Goal: Task Accomplishment & Management: Use online tool/utility

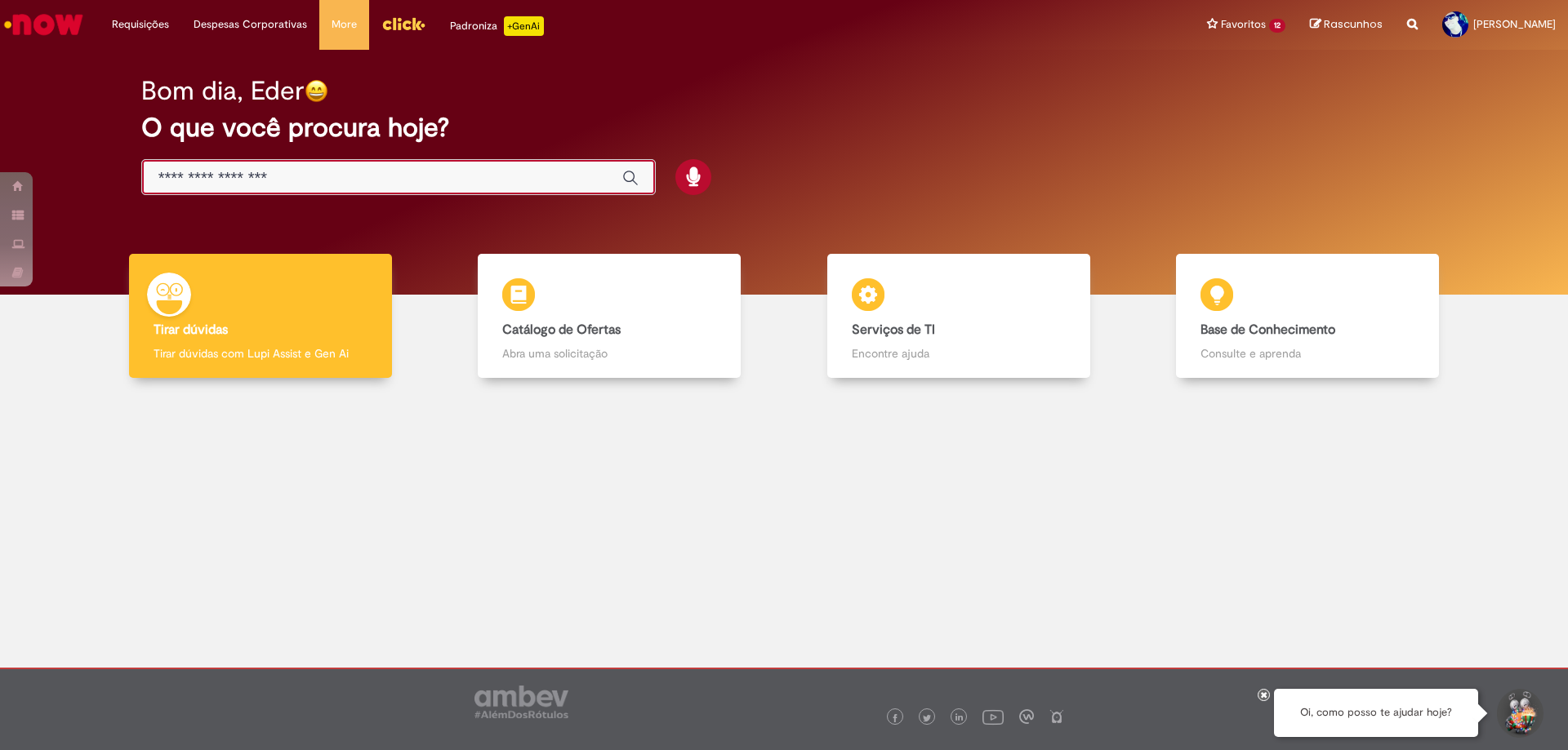
click at [361, 179] on input "Basta digitar aqui" at bounding box center [382, 178] width 447 height 19
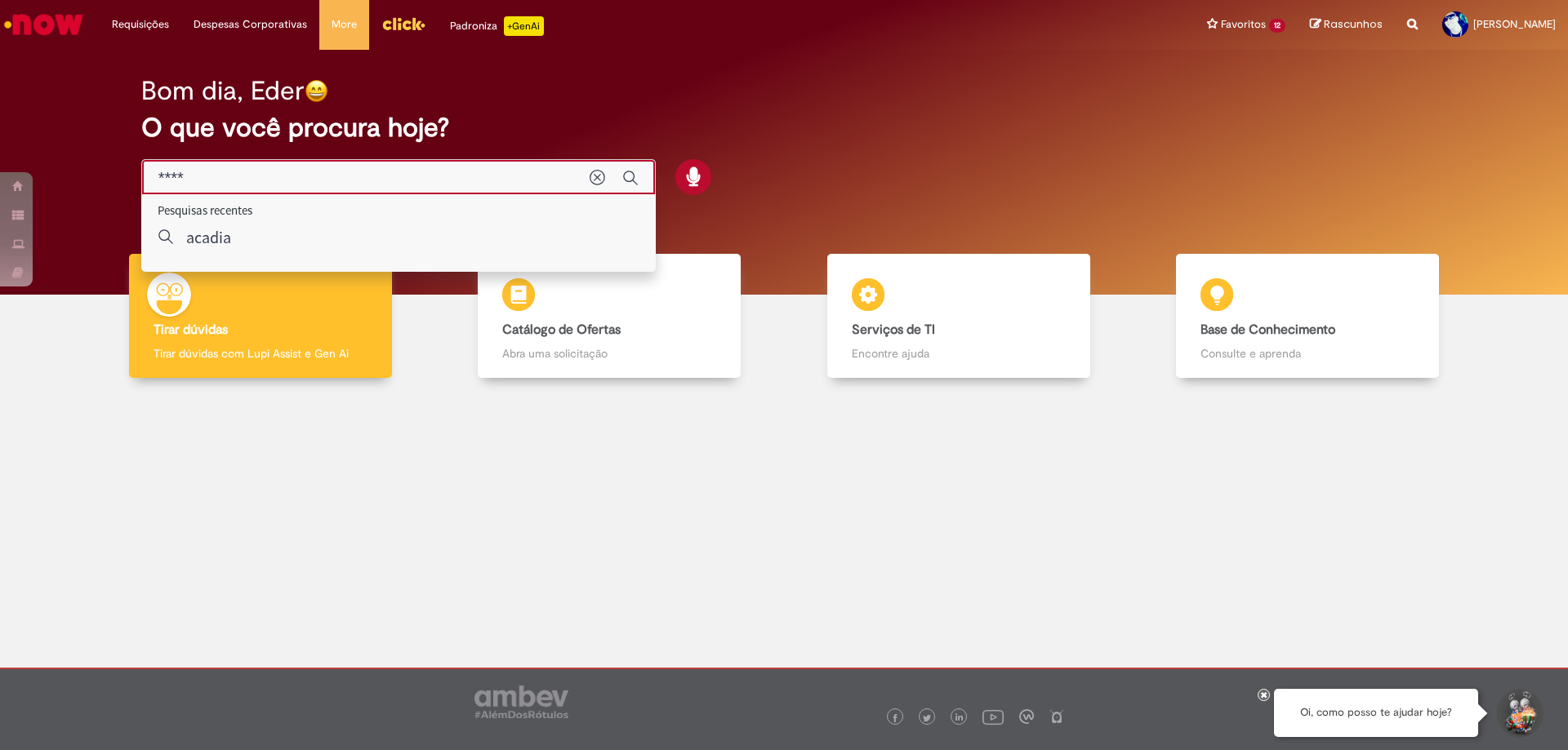
type input "*****"
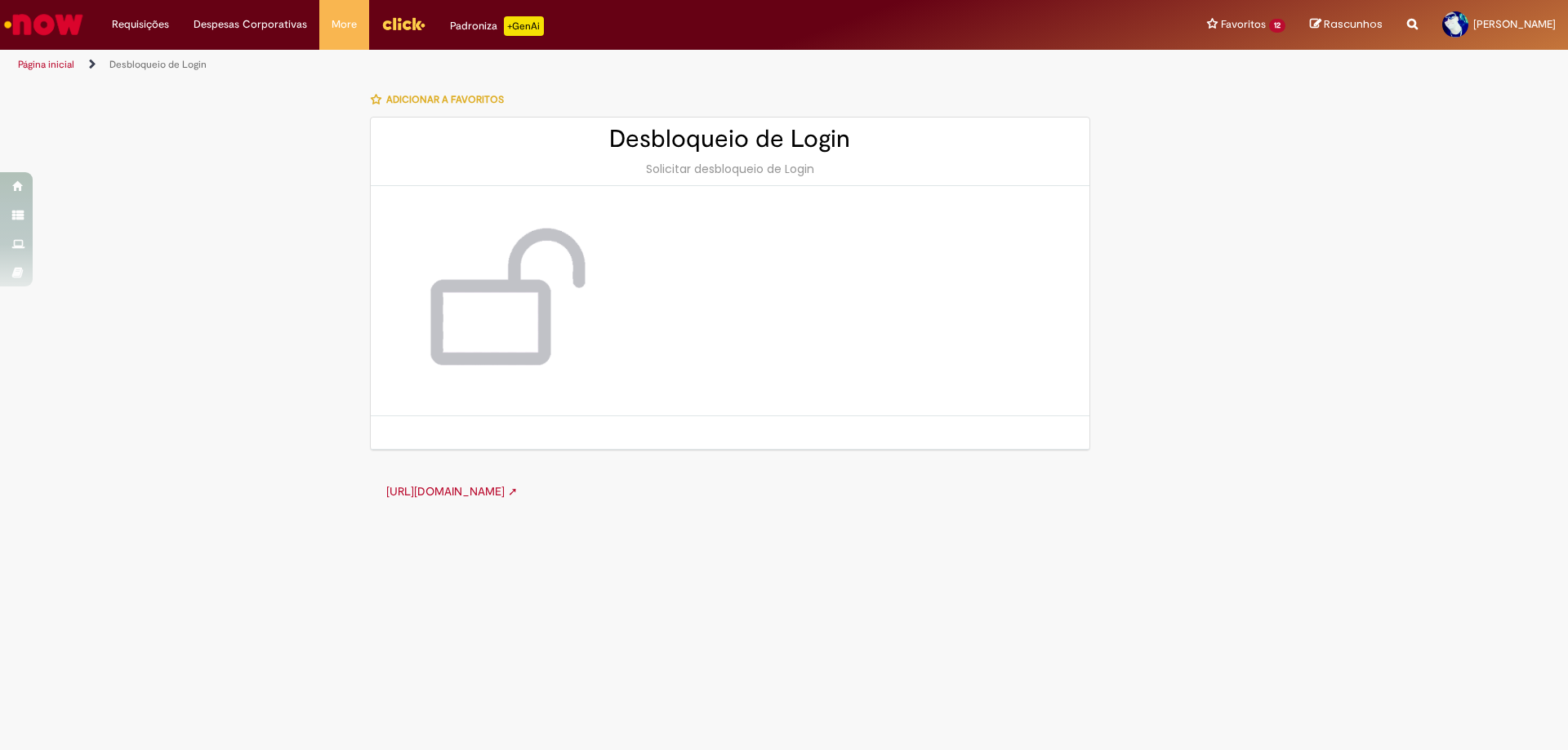
drag, startPoint x: 700, startPoint y: 304, endPoint x: 621, endPoint y: 317, distance: 80.1
click at [693, 307] on div at bounding box center [729, 301] width 718 height 230
click at [518, 290] on img at bounding box center [501, 301] width 196 height 164
click at [703, 158] on div "Desbloqueio de Login Solicitar desbloqueio de Login" at bounding box center [729, 152] width 718 height 69
click at [611, 344] on div at bounding box center [500, 300] width 228 height 197
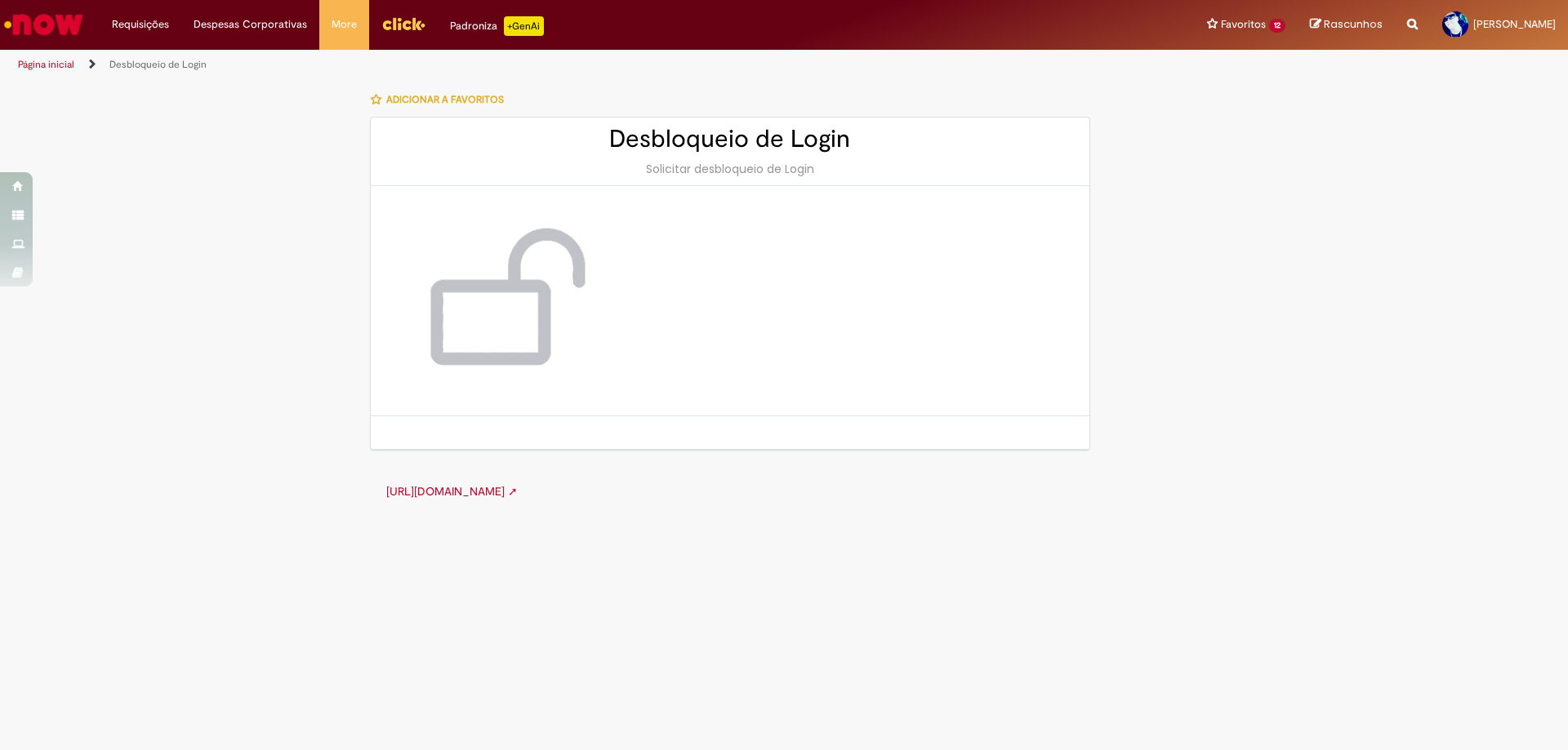
click at [544, 360] on img at bounding box center [501, 301] width 196 height 164
drag, startPoint x: 544, startPoint y: 368, endPoint x: 532, endPoint y: 432, distance: 65.1
click at [535, 426] on div "Desbloqueio de Login Solicitar desbloqueio de Login" at bounding box center [729, 283] width 720 height 334
click at [518, 494] on link "http://cid.la.interbrew.net/itexpress/desbloqueioLogin.php ➚" at bounding box center [452, 492] width 131 height 15
drag, startPoint x: 156, startPoint y: 52, endPoint x: 170, endPoint y: 63, distance: 17.8
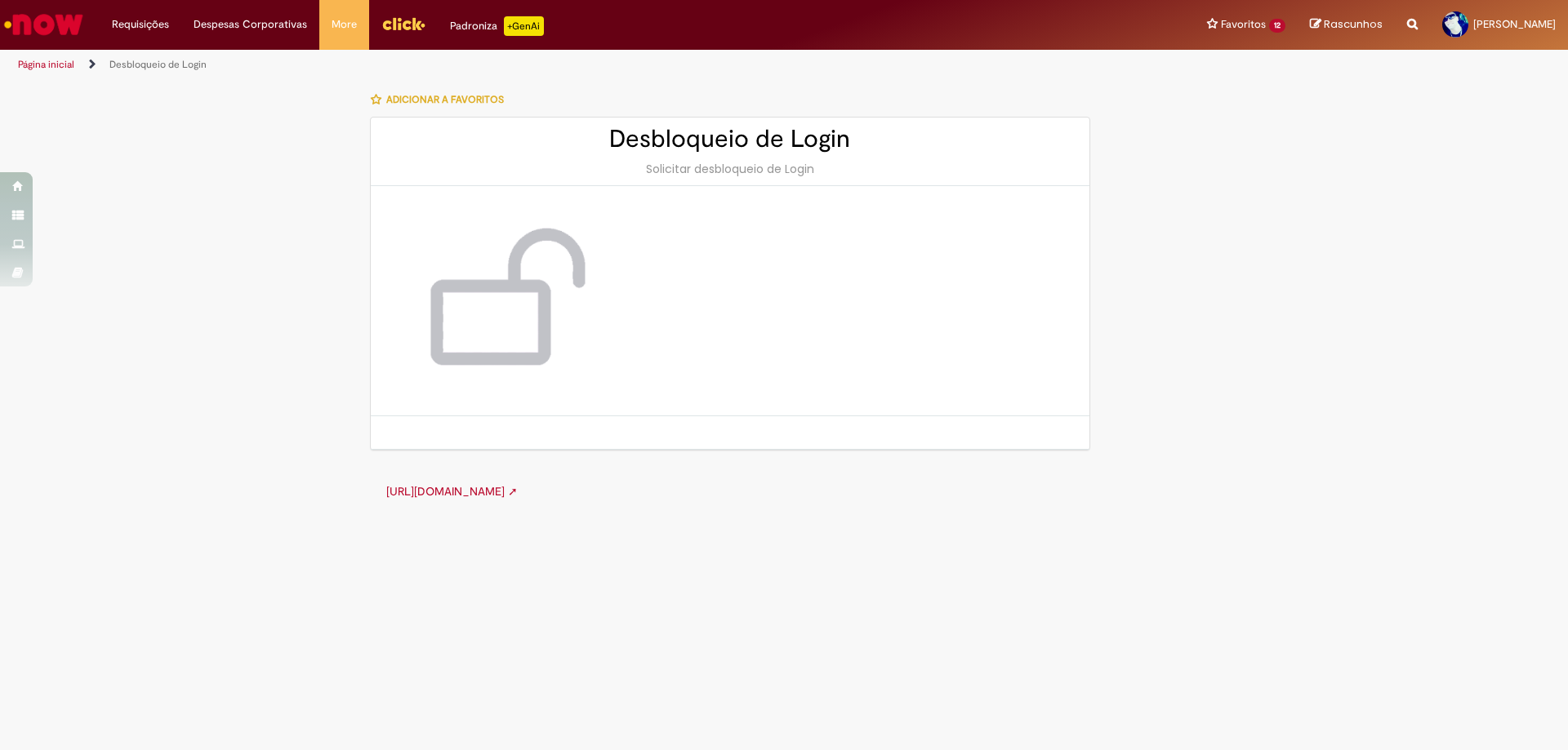
click at [160, 55] on li "Desbloqueio de Login" at bounding box center [157, 64] width 109 height 30
click at [170, 63] on link "Desbloqueio de Login" at bounding box center [157, 64] width 97 height 13
click at [678, 162] on div "Solicitar desbloqueio de Login" at bounding box center [729, 170] width 686 height 17
click at [541, 331] on img at bounding box center [501, 301] width 196 height 164
click at [69, 10] on img "Ir para a Homepage" at bounding box center [44, 24] width 84 height 33
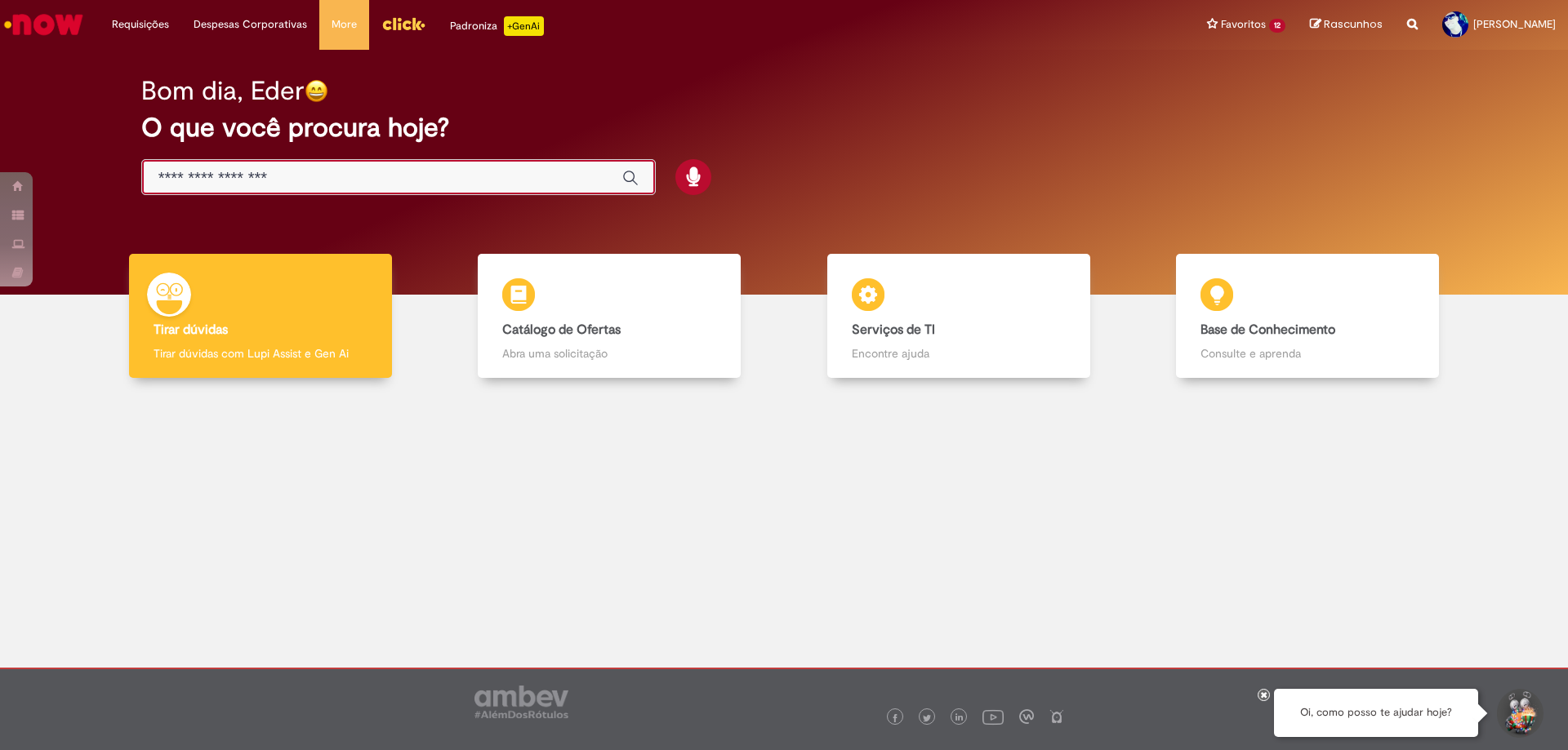
click at [321, 175] on input "Basta digitar aqui" at bounding box center [382, 178] width 447 height 19
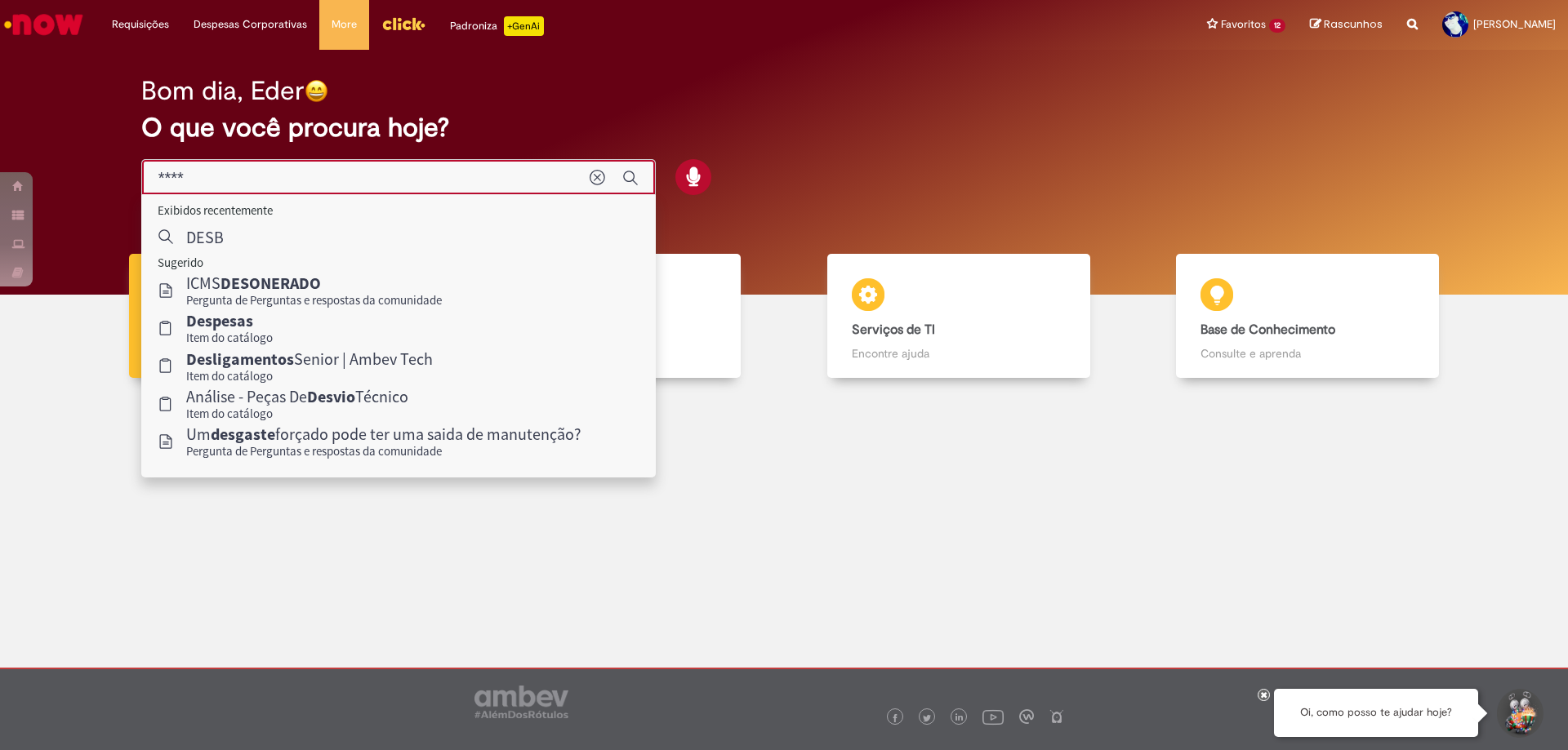
type input "*****"
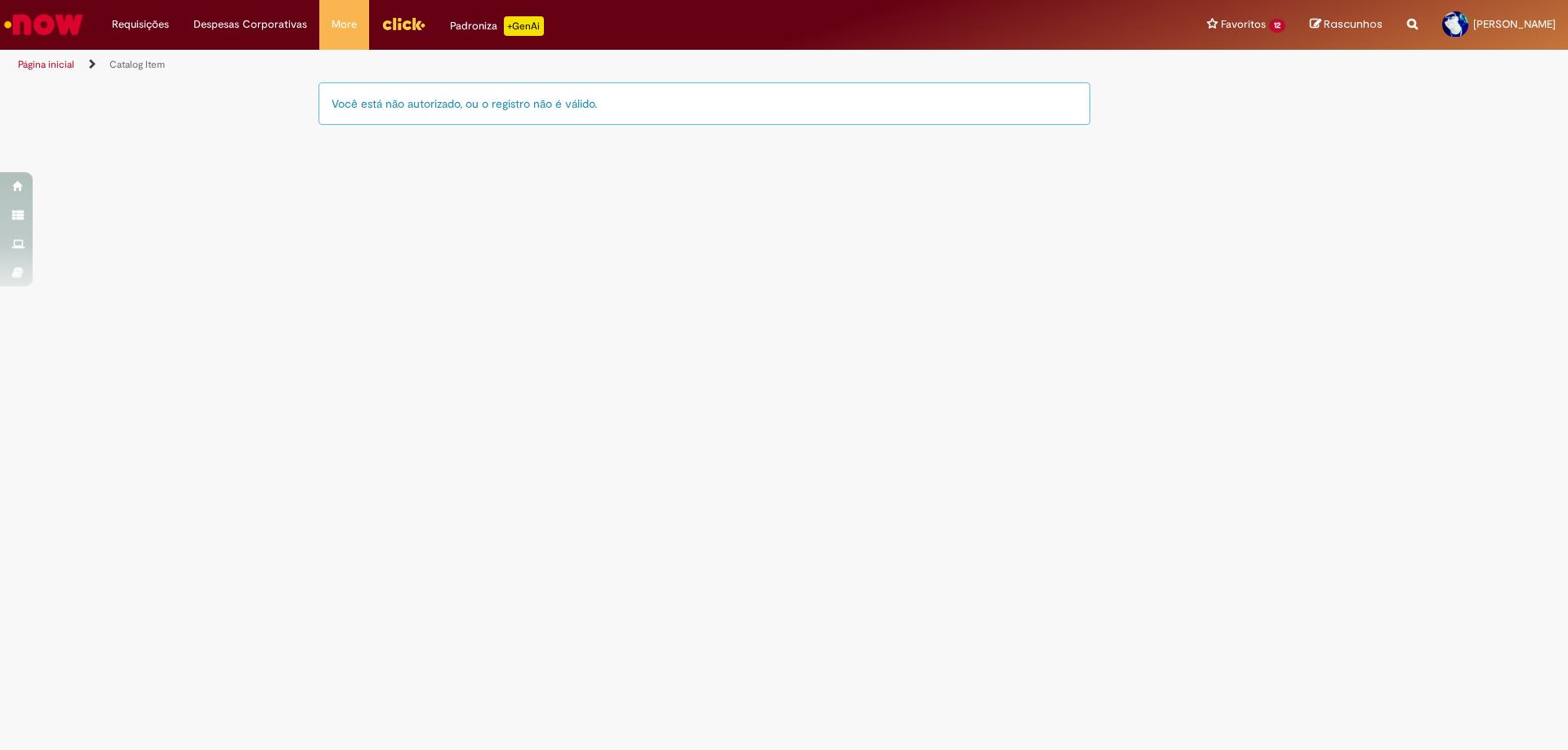
click at [396, 23] on img "Menu Cabeçalho" at bounding box center [402, 23] width 44 height 24
